Goal: Task Accomplishment & Management: Manage account settings

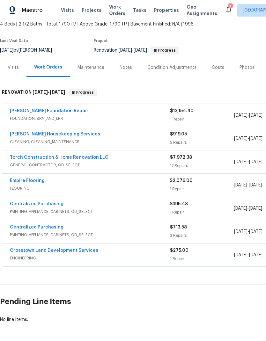
scroll to position [38, 0]
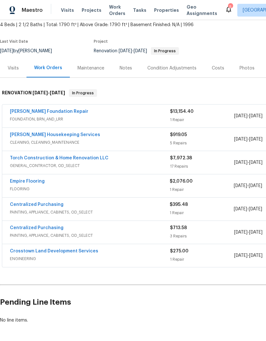
click at [68, 134] on link "Arelis Housekeeping Services" at bounding box center [55, 135] width 90 height 4
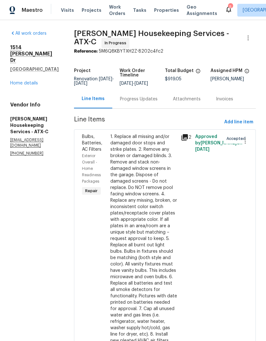
click at [158, 102] on div "Progress Updates" at bounding box center [139, 99] width 38 height 6
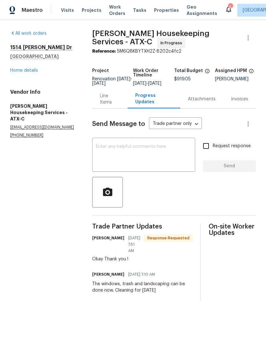
click at [42, 73] on div "1514 Barcus Dr Georgetown, TX 78626 Home details" at bounding box center [43, 58] width 67 height 29
click at [28, 72] on link "Home details" at bounding box center [24, 70] width 28 height 4
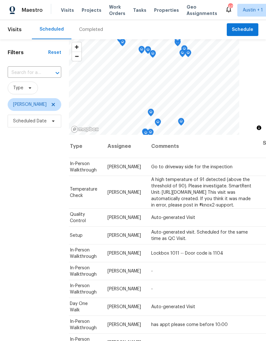
scroll to position [0, 57]
click at [0, 0] on icon at bounding box center [0, 0] width 0 height 0
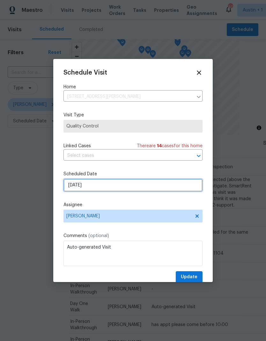
click at [112, 189] on input "8/16/2025" at bounding box center [132, 185] width 139 height 13
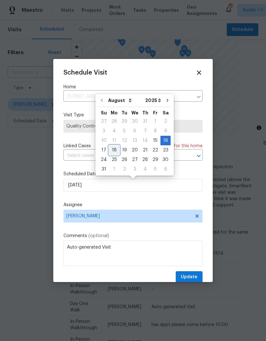
click at [114, 150] on div "18" at bounding box center [114, 150] width 10 height 9
type input "8/18/2025"
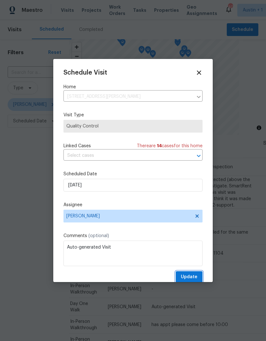
click at [195, 275] on span "Update" at bounding box center [189, 277] width 17 height 8
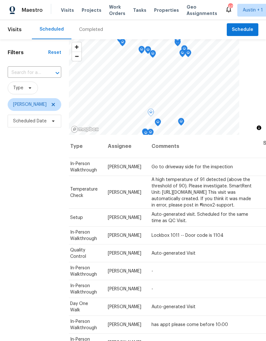
click at [0, 0] on icon at bounding box center [0, 0] width 0 height 0
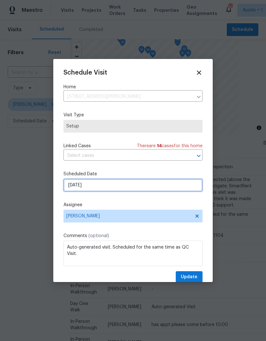
click at [122, 183] on input "8/16/2025" at bounding box center [132, 185] width 139 height 13
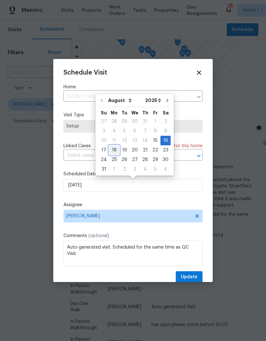
click at [111, 152] on div "18" at bounding box center [114, 150] width 10 height 9
type input "8/18/2025"
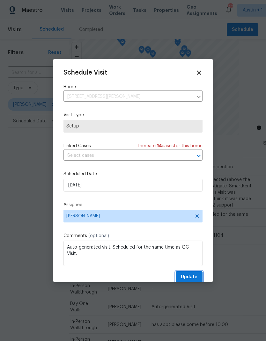
click at [197, 274] on button "Update" at bounding box center [189, 277] width 27 height 12
